Goal: Find contact information: Find contact information

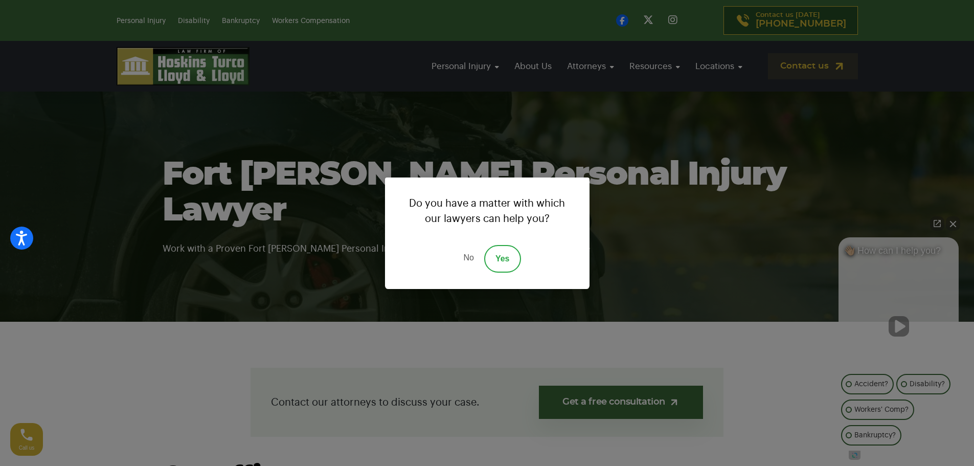
click at [495, 256] on link "Yes" at bounding box center [502, 259] width 37 height 28
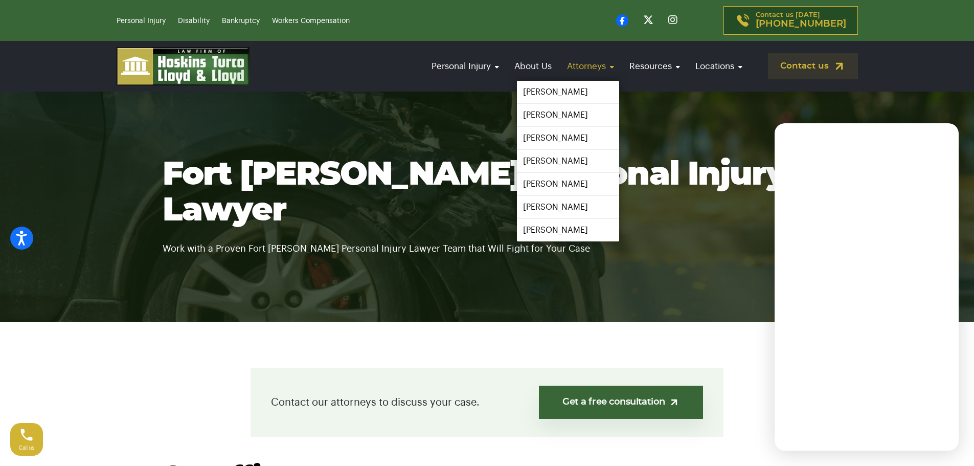
click at [589, 65] on link "Attorneys" at bounding box center [590, 66] width 57 height 29
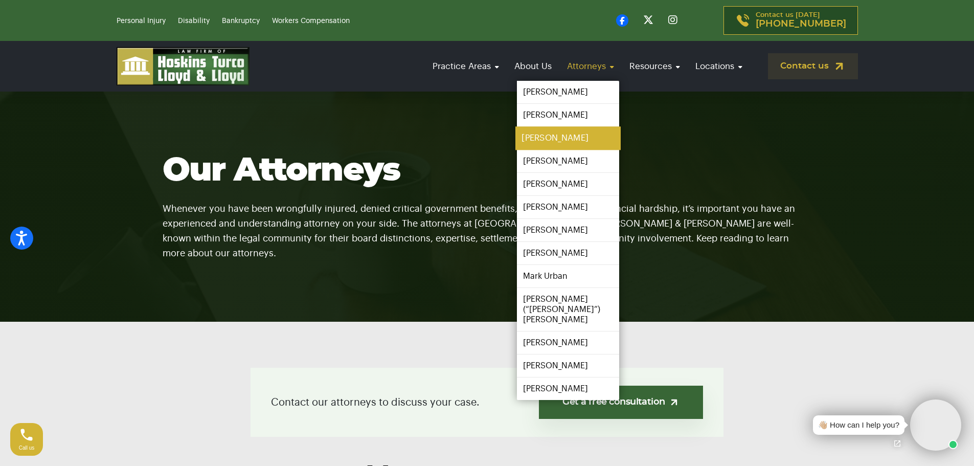
drag, startPoint x: 544, startPoint y: 140, endPoint x: 547, endPoint y: 144, distance: 5.8
click at [544, 140] on link "[PERSON_NAME]" at bounding box center [567, 138] width 105 height 23
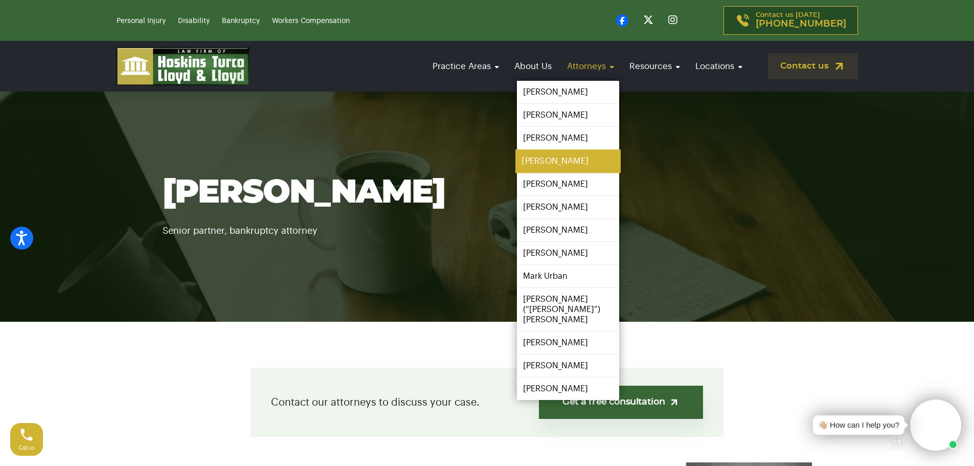
click at [563, 161] on link "[PERSON_NAME]" at bounding box center [567, 161] width 105 height 23
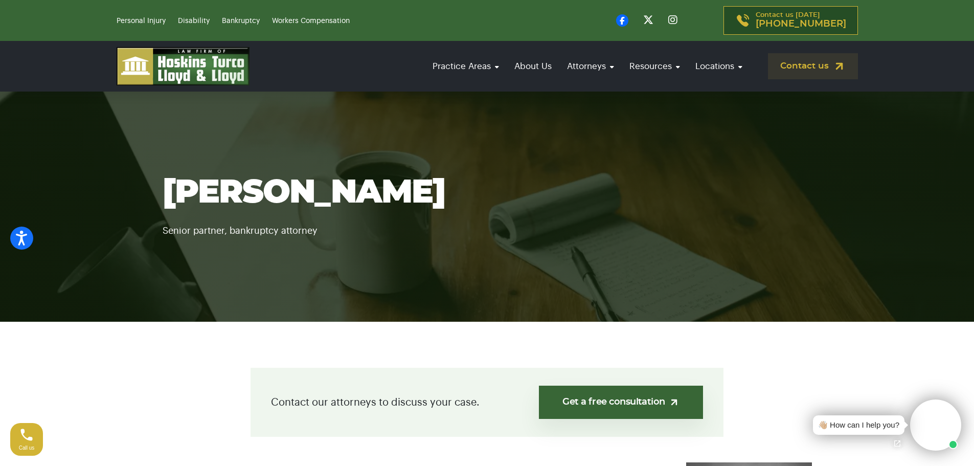
click at [212, 191] on h1 "[PERSON_NAME]" at bounding box center [487, 193] width 649 height 36
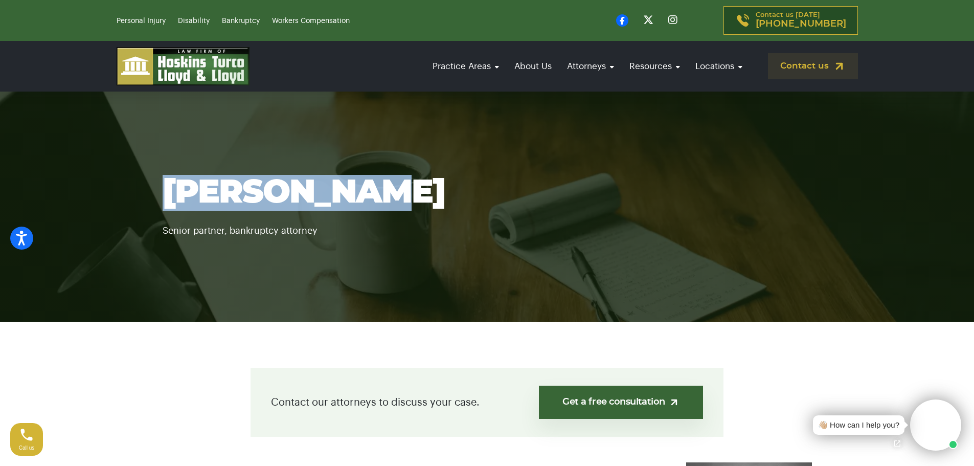
drag, startPoint x: 212, startPoint y: 191, endPoint x: 304, endPoint y: 188, distance: 92.1
click at [304, 188] on h1 "[PERSON_NAME]" at bounding box center [487, 193] width 649 height 36
copy h1 "[PERSON_NAME]"
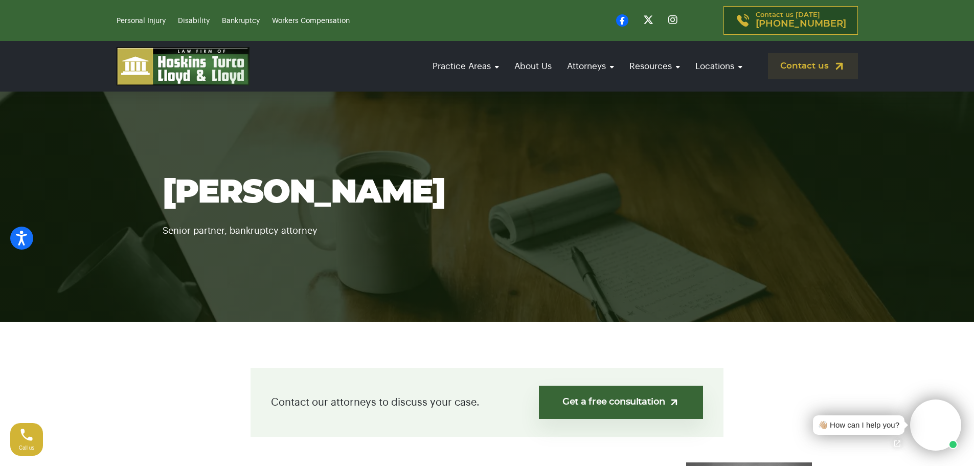
click at [178, 229] on p "Senior partner, bankruptcy attorney" at bounding box center [487, 225] width 649 height 28
copy p "Senior partner"
drag, startPoint x: 178, startPoint y: 229, endPoint x: 195, endPoint y: 229, distance: 16.9
click at [195, 229] on p "Senior partner, bankruptcy attorney" at bounding box center [487, 225] width 649 height 28
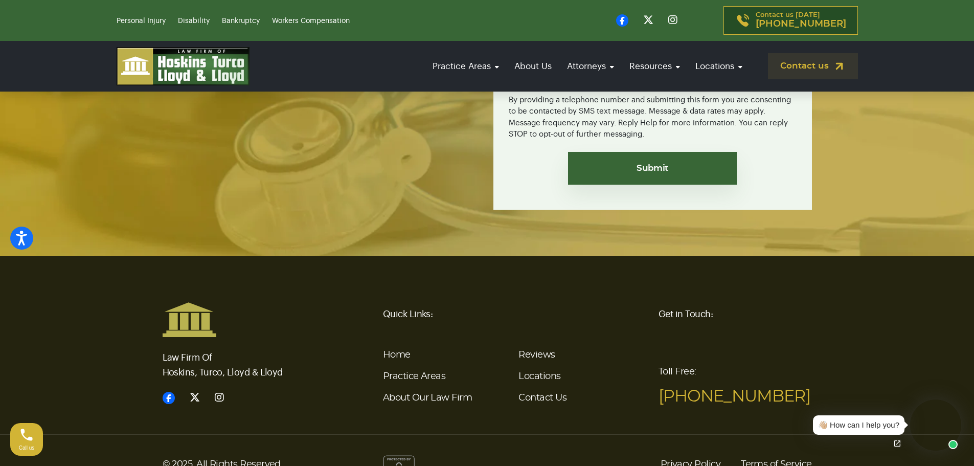
scroll to position [2213, 0]
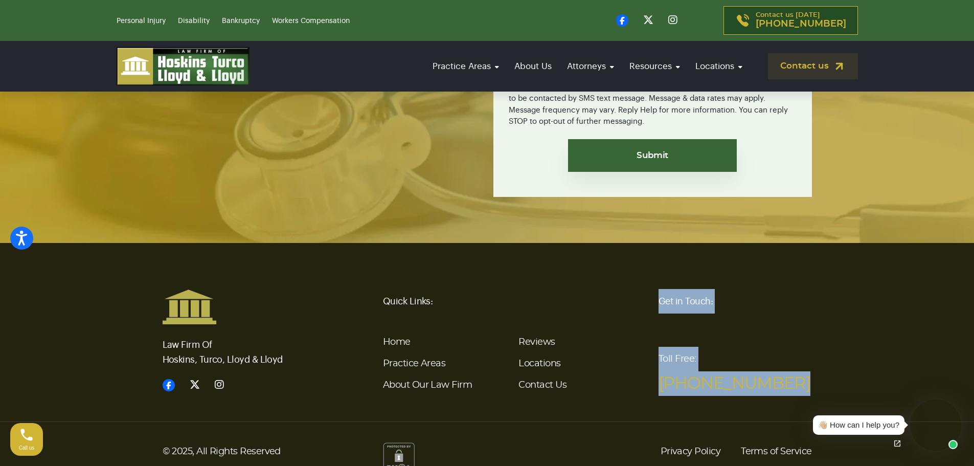
drag, startPoint x: 646, startPoint y: 355, endPoint x: 799, endPoint y: 351, distance: 153.0
click at [799, 351] on div "Law Firm Of Hoskins, Turco, Lloyd & Lloyd Quick Links: Home Practice Areas Abou…" at bounding box center [487, 342] width 662 height 107
click at [783, 371] on span "[PHONE_NUMBER]" at bounding box center [735, 383] width 153 height 25
copy link "[PHONE_NUMBER]"
drag, startPoint x: 783, startPoint y: 353, endPoint x: 656, endPoint y: 366, distance: 128.5
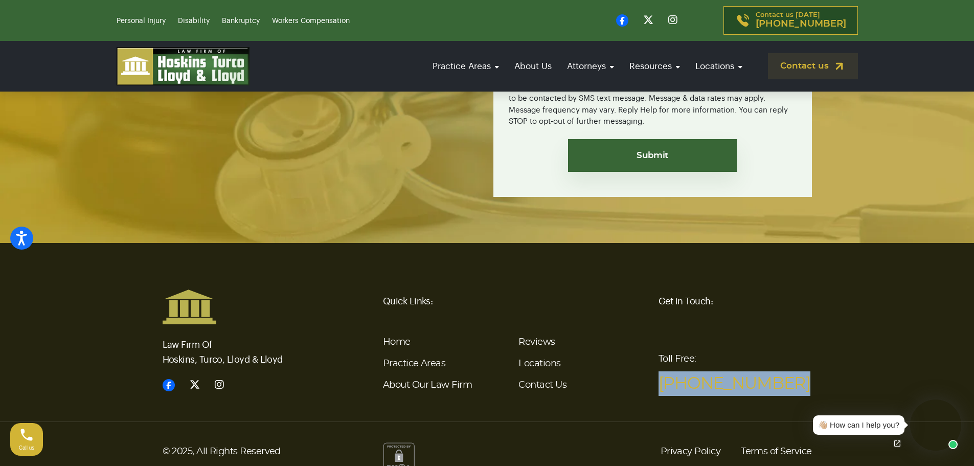
click at [656, 366] on div "Get in Touch: Toll Free: (866) 930 6435" at bounding box center [736, 342] width 166 height 107
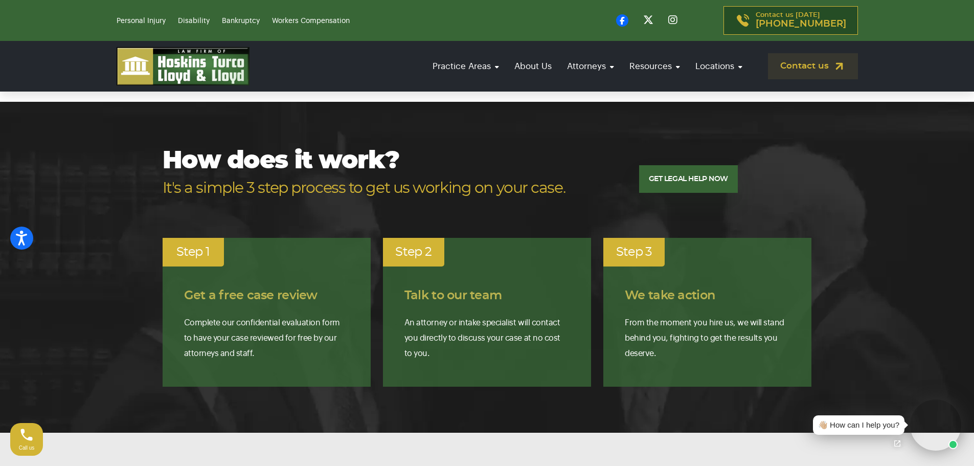
scroll to position [753, 0]
